Goal: Task Accomplishment & Management: Manage account settings

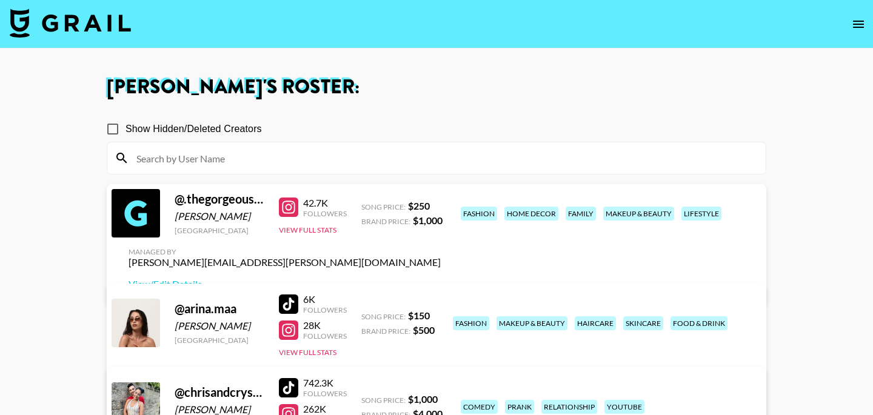
scroll to position [511, 0]
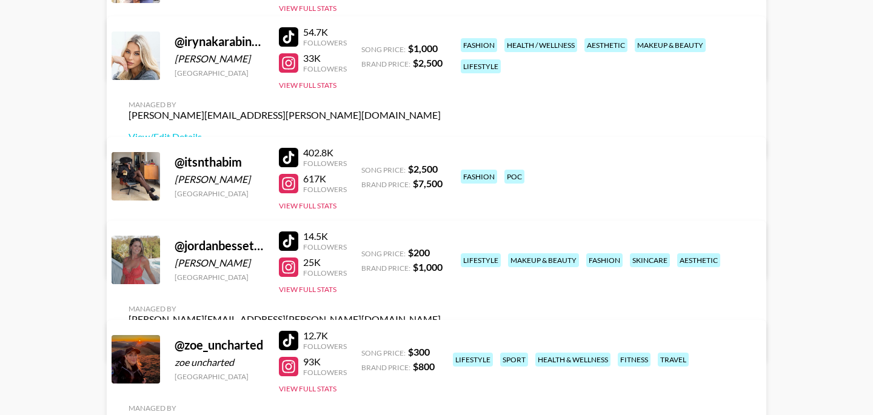
click at [293, 250] on div at bounding box center [288, 240] width 19 height 19
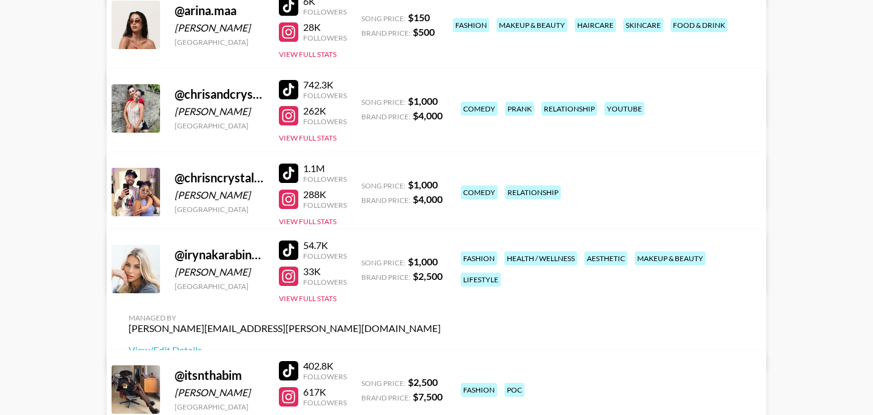
scroll to position [296, 0]
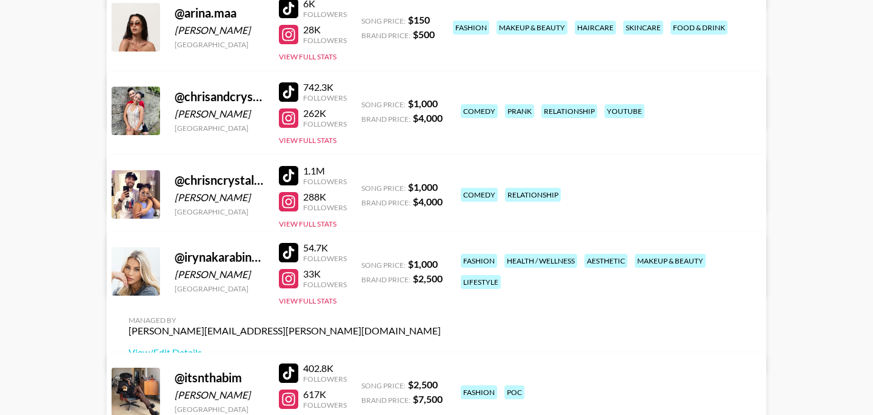
click at [285, 178] on div at bounding box center [288, 175] width 19 height 19
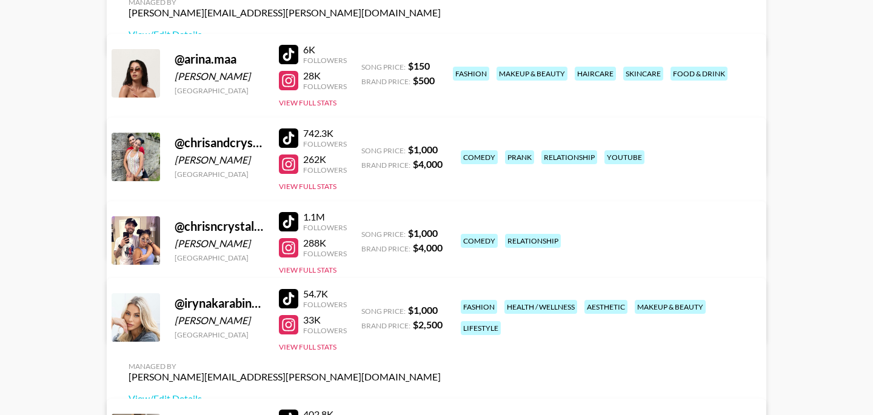
scroll to position [185, 0]
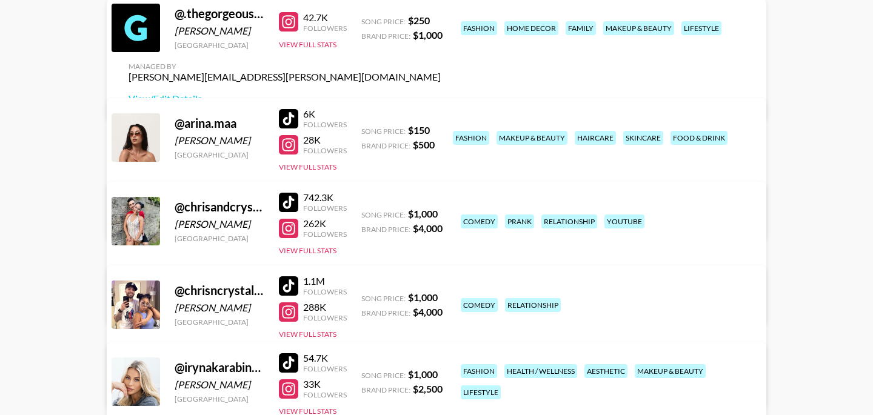
click at [286, 128] on div at bounding box center [288, 118] width 19 height 19
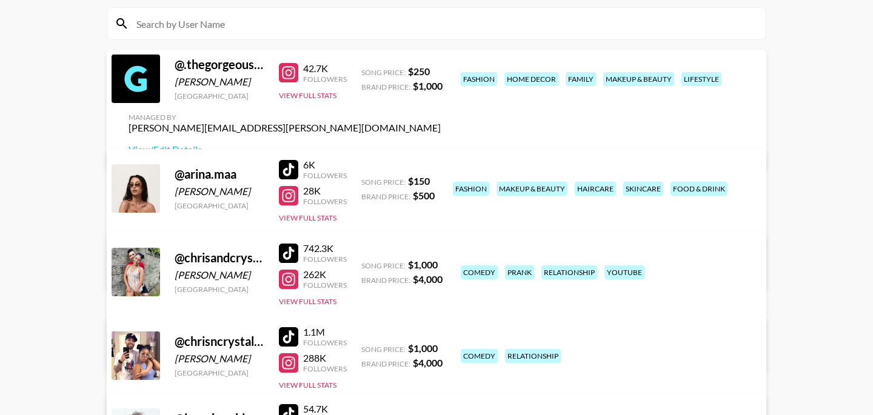
scroll to position [128, 0]
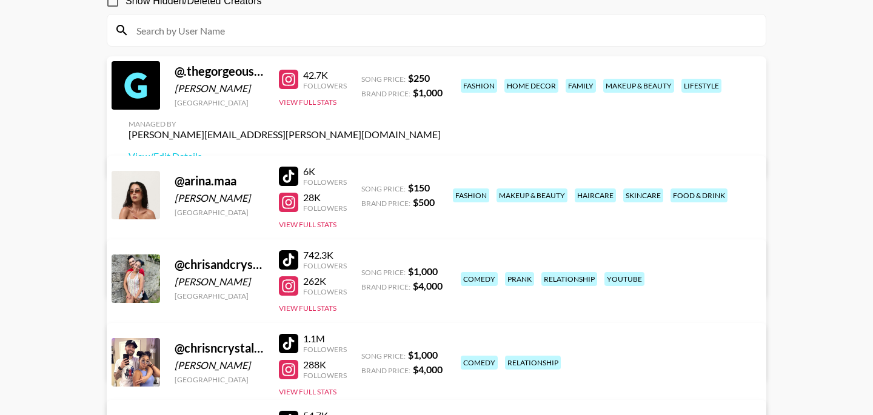
click at [314, 107] on div "42.7K Followers View Full Stats" at bounding box center [313, 85] width 68 height 43
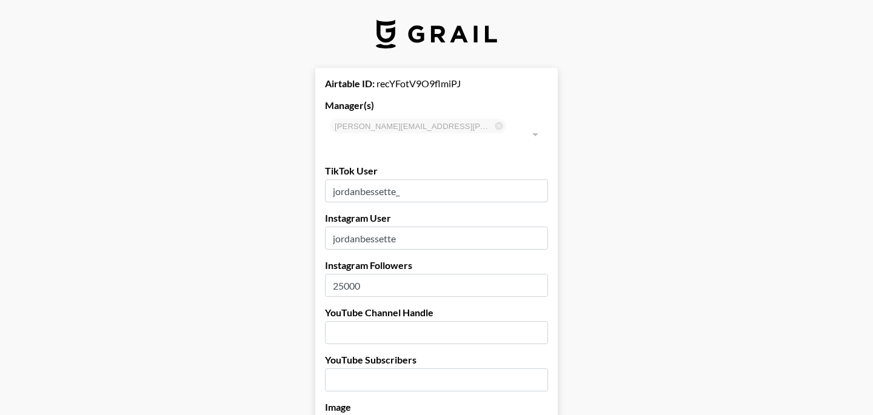
select select "USD"
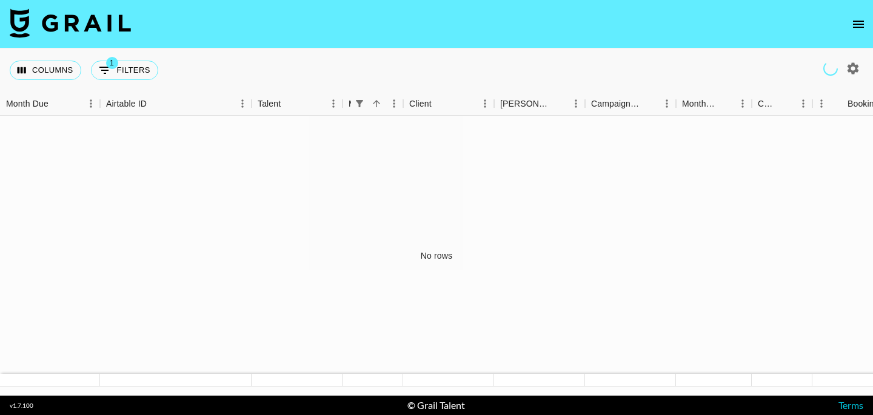
click at [856, 24] on icon "open drawer" at bounding box center [858, 24] width 11 height 7
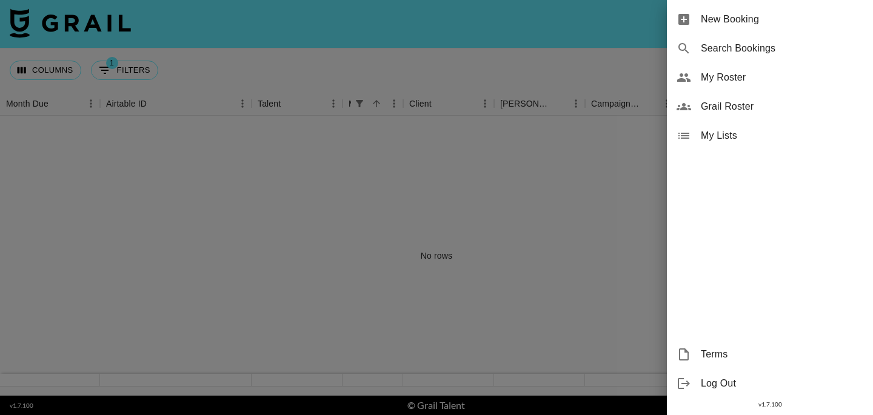
click at [757, 86] on div "My Roster" at bounding box center [770, 77] width 206 height 29
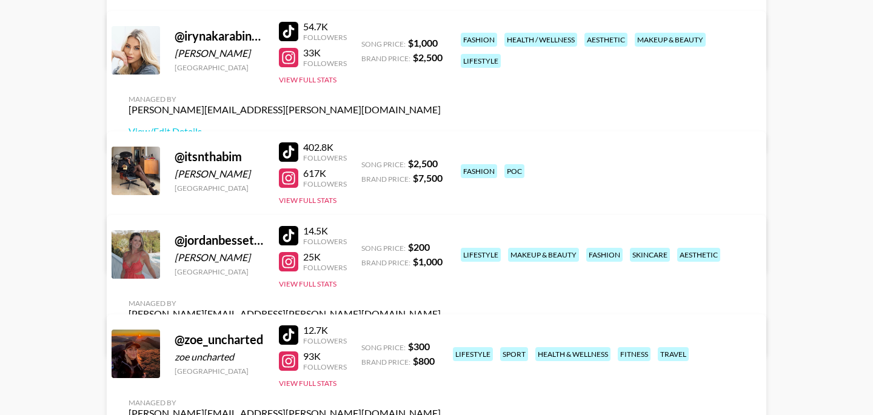
scroll to position [540, 0]
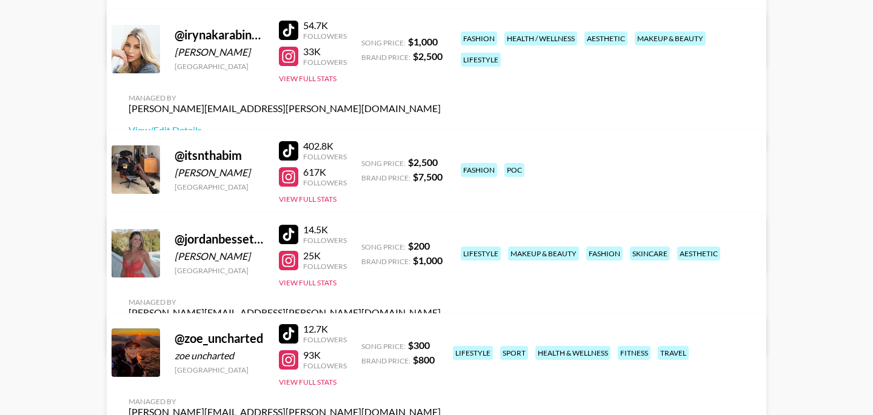
click at [441, 328] on link "View/Edit Details" at bounding box center [284, 334] width 312 height 12
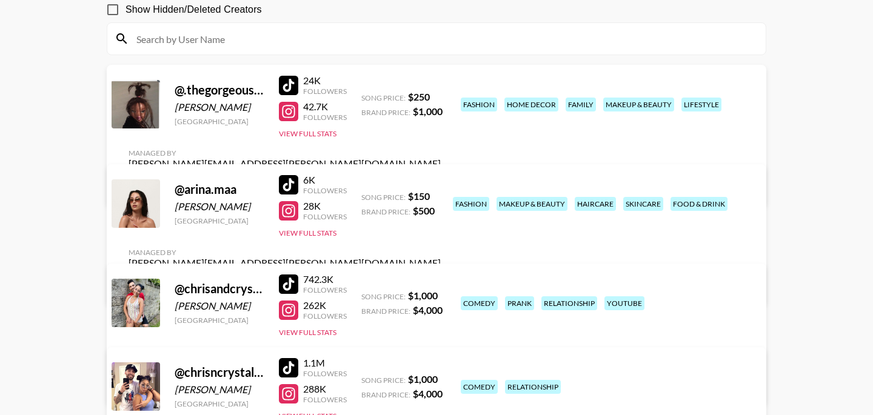
scroll to position [109, 0]
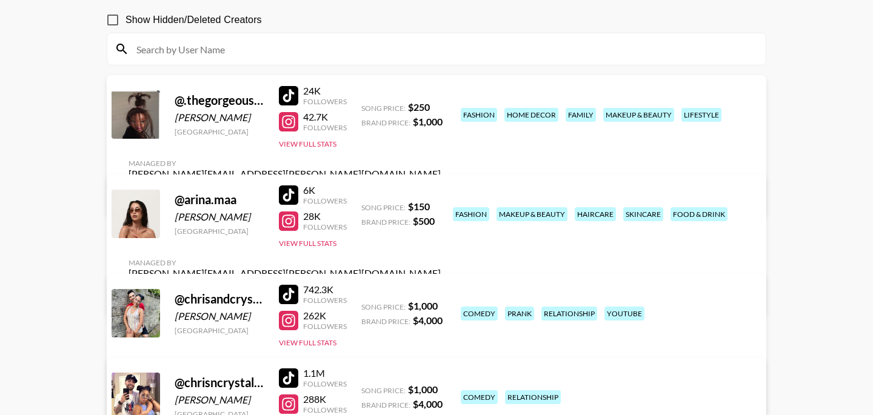
click at [441, 190] on link "View/Edit Details" at bounding box center [284, 196] width 312 height 12
click at [441, 289] on link "View/Edit Details" at bounding box center [284, 295] width 312 height 12
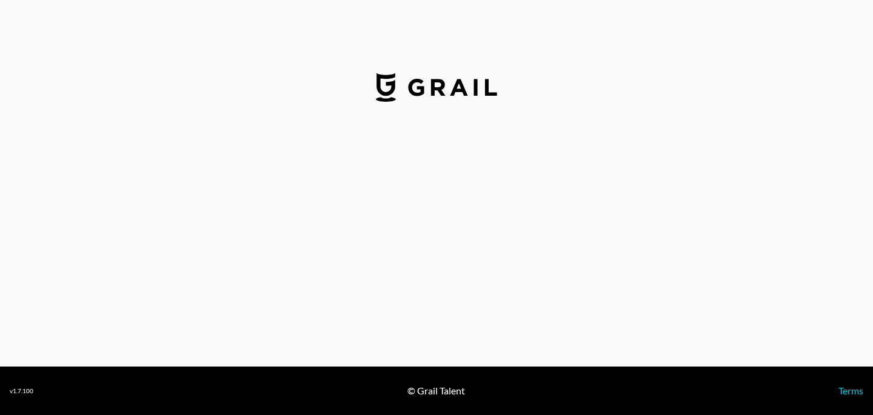
select select "USD"
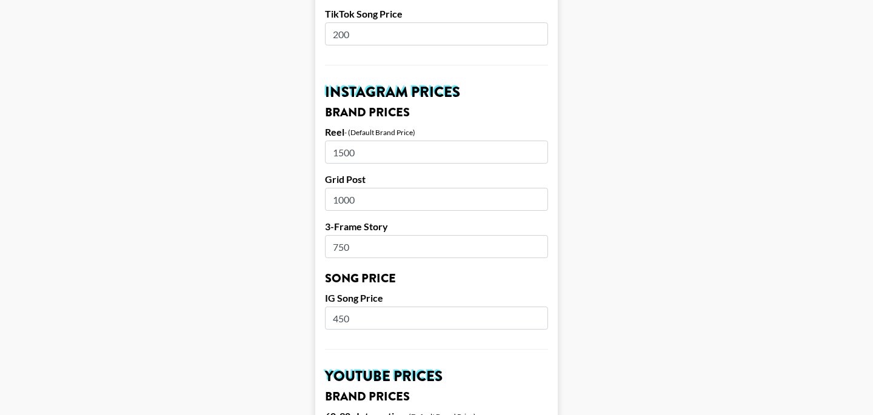
scroll to position [531, 0]
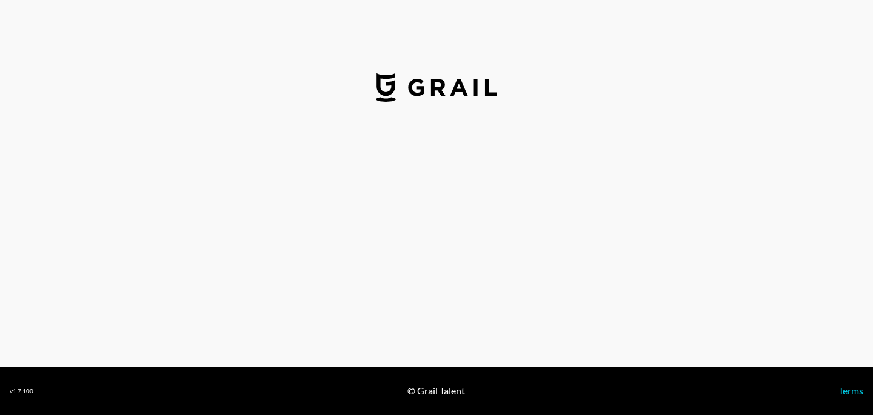
select select "USD"
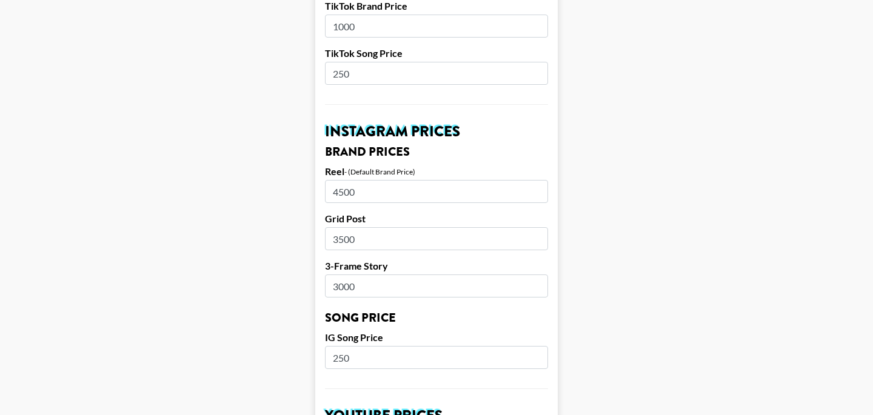
scroll to position [499, 0]
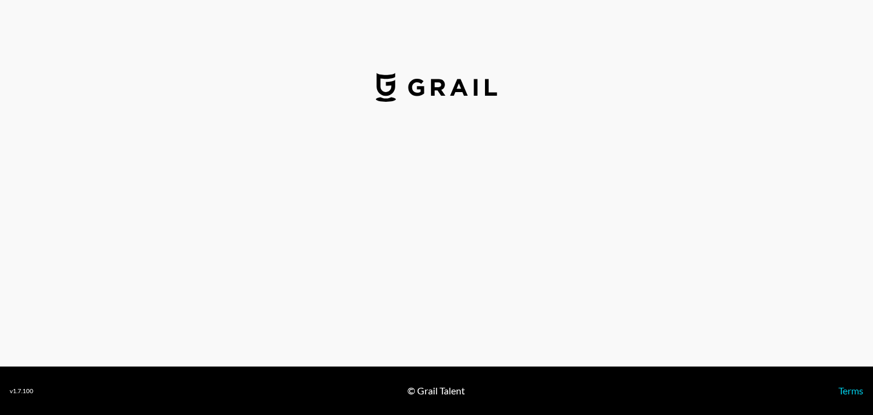
select select "USD"
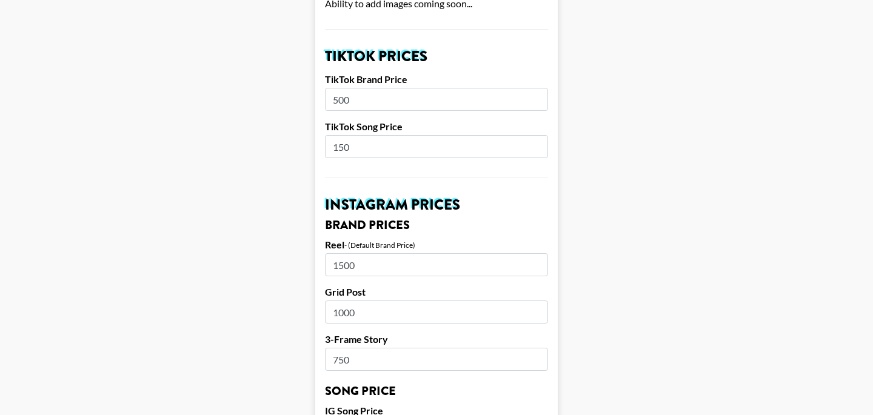
scroll to position [420, 0]
